Goal: Information Seeking & Learning: Learn about a topic

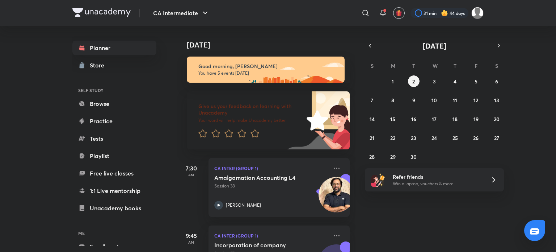
click at [413, 220] on div "Today Good morning, siddhant You have 5 events today Give us your feedback on l…" at bounding box center [366, 139] width 378 height 226
click at [89, 11] on img at bounding box center [101, 12] width 58 height 9
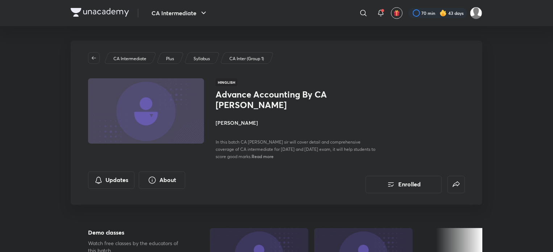
click at [109, 16] on img at bounding box center [100, 12] width 58 height 9
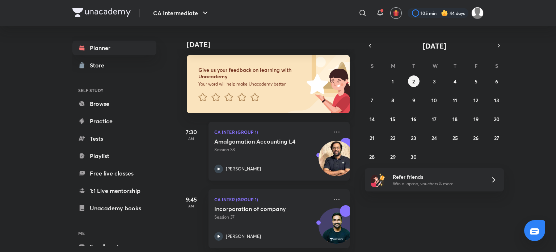
scroll to position [48, 0]
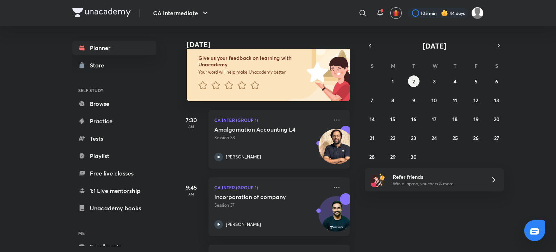
click at [225, 156] on div "[PERSON_NAME]" at bounding box center [271, 157] width 114 height 9
